Goal: Register for event/course

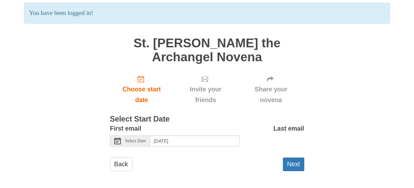
scroll to position [50, 0]
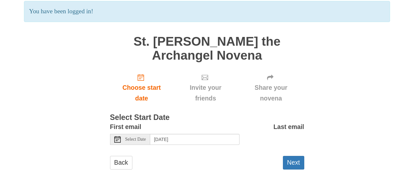
click at [114, 138] on icon at bounding box center [117, 139] width 6 height 6
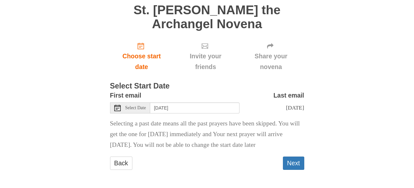
scroll to position [82, 0]
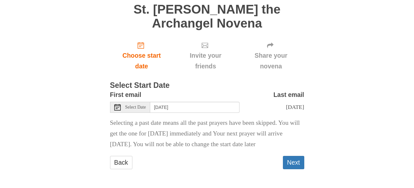
click at [139, 109] on span "Select Date" at bounding box center [135, 107] width 21 height 5
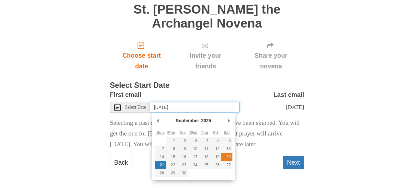
type input "[DATE]"
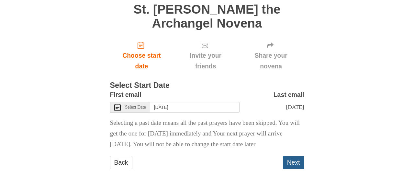
click at [296, 163] on button "Next" at bounding box center [293, 162] width 21 height 13
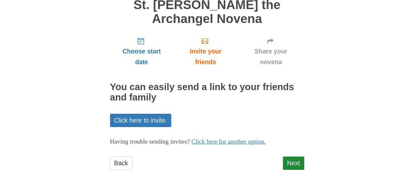
scroll to position [56, 0]
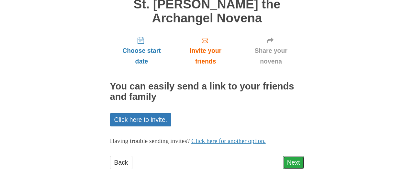
click at [296, 163] on link "Next" at bounding box center [293, 162] width 21 height 13
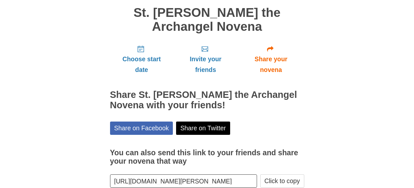
scroll to position [49, 0]
